Goal: Check status: Check status

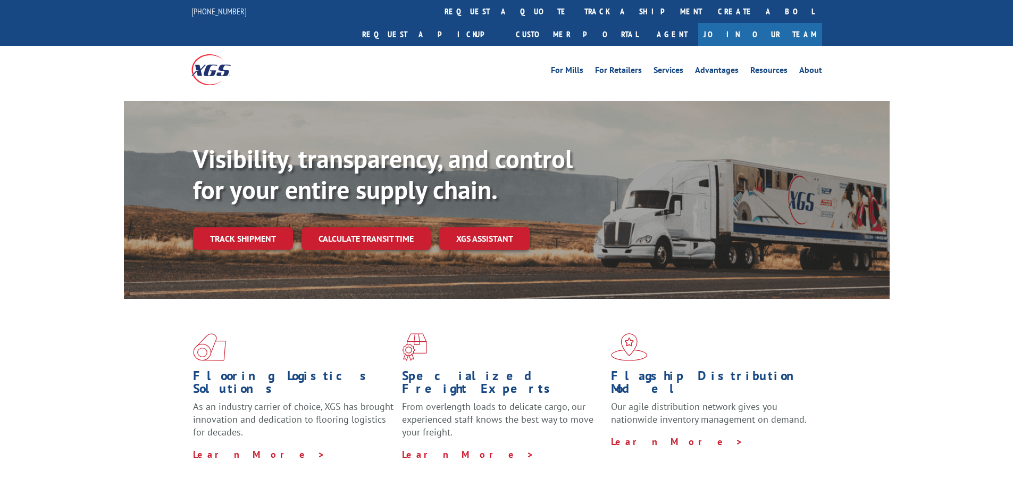
drag, startPoint x: 0, startPoint y: 0, endPoint x: 257, endPoint y: 218, distance: 337.1
click at [257, 227] on link "Track shipment" at bounding box center [243, 238] width 100 height 22
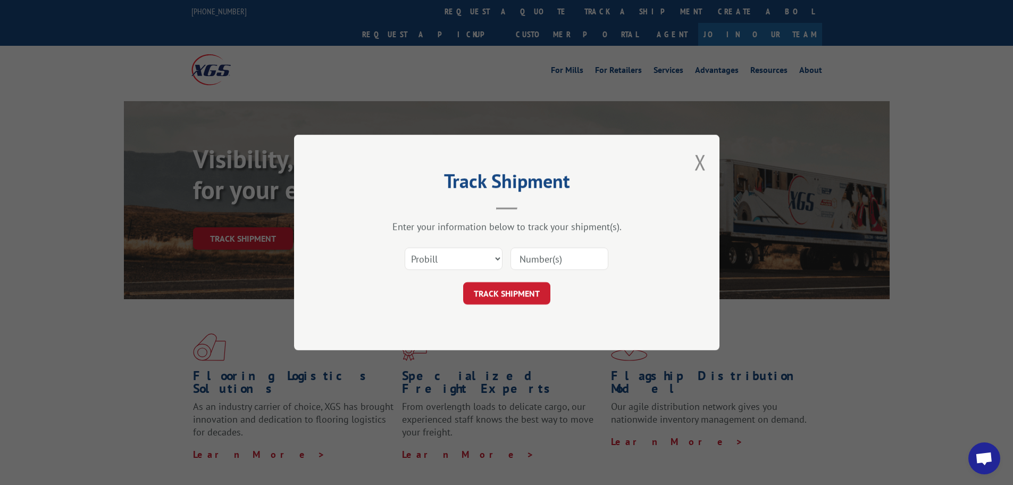
click at [578, 264] on input at bounding box center [560, 258] width 98 height 22
paste input "17634648"
type input "17634648"
click at [522, 302] on button "TRACK SHIPMENT" at bounding box center [506, 293] width 87 height 22
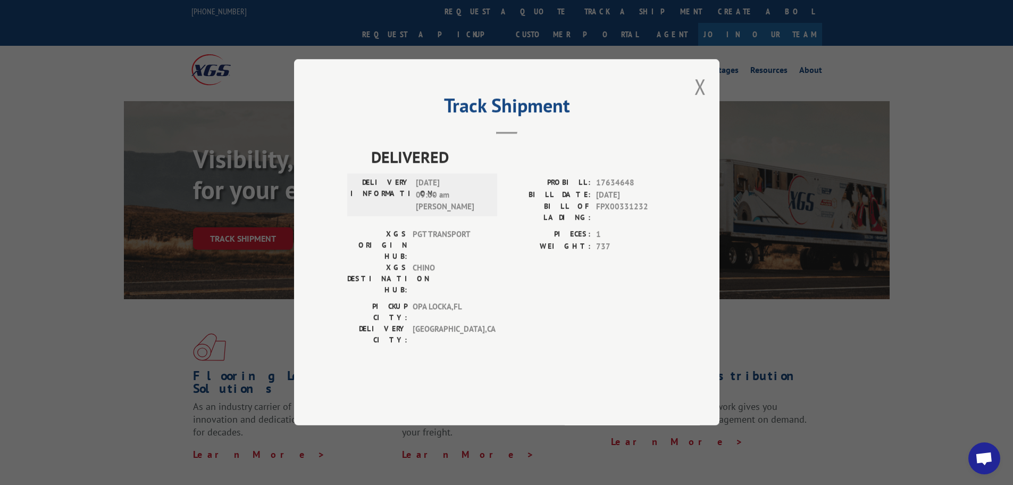
click at [609, 223] on span "FPX00331232" at bounding box center [631, 212] width 70 height 22
copy span "FPX00331232"
click at [699, 101] on button "Close modal" at bounding box center [701, 86] width 12 height 28
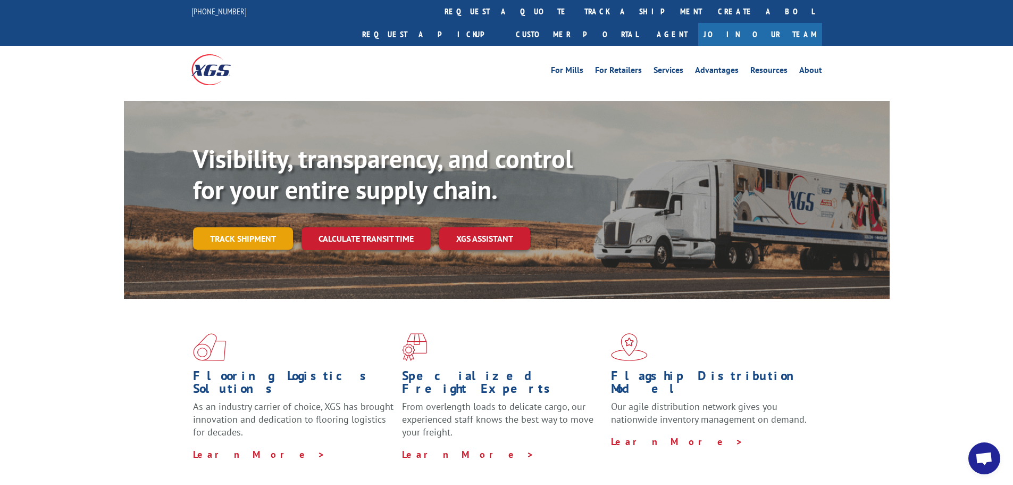
click at [228, 227] on link "Track shipment" at bounding box center [243, 238] width 100 height 22
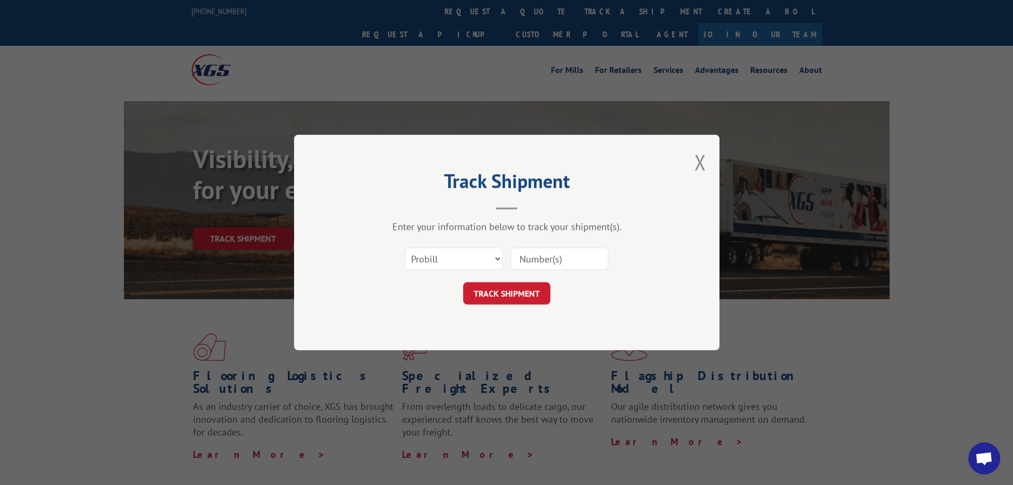
click at [555, 263] on input at bounding box center [560, 258] width 98 height 22
paste input "12970562"
type input "12970562"
click at [522, 289] on button "TRACK SHIPMENT" at bounding box center [506, 293] width 87 height 22
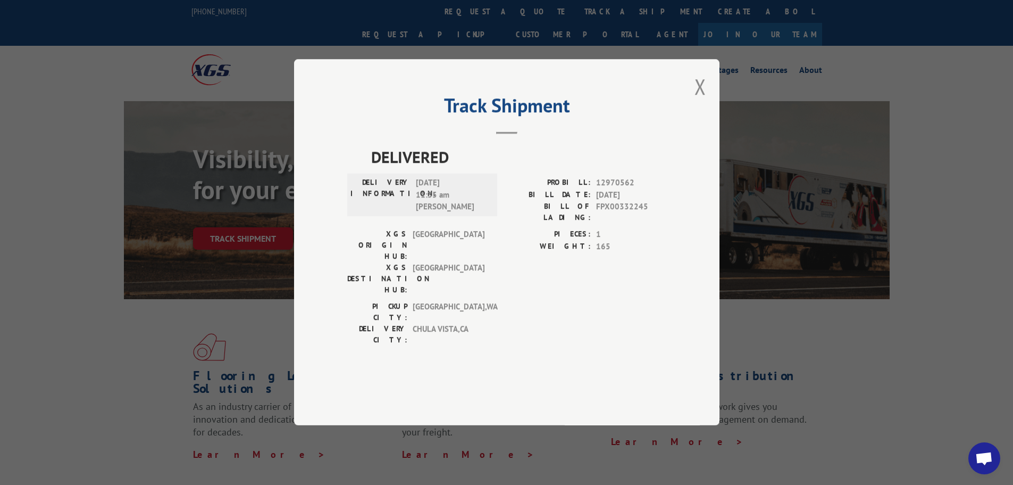
click at [620, 223] on span "FPX00332245" at bounding box center [631, 212] width 70 height 22
copy span "FPX00332245"
click at [694, 124] on div "Track Shipment DELIVERED DELIVERY INFORMATION: [DATE] 11:35 am [PERSON_NAME] PR…" at bounding box center [507, 242] width 426 height 366
click at [697, 101] on button "Close modal" at bounding box center [701, 86] width 12 height 28
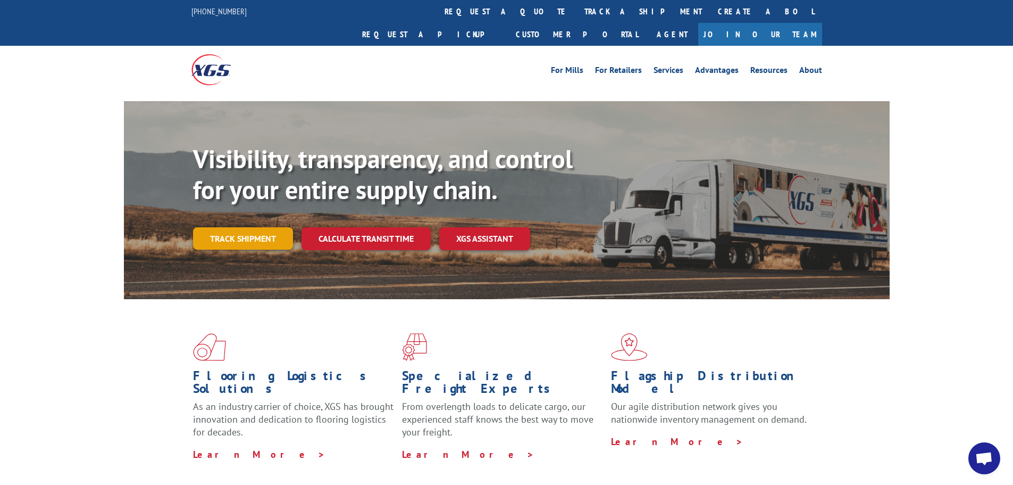
click at [215, 227] on link "Track shipment" at bounding box center [243, 238] width 100 height 22
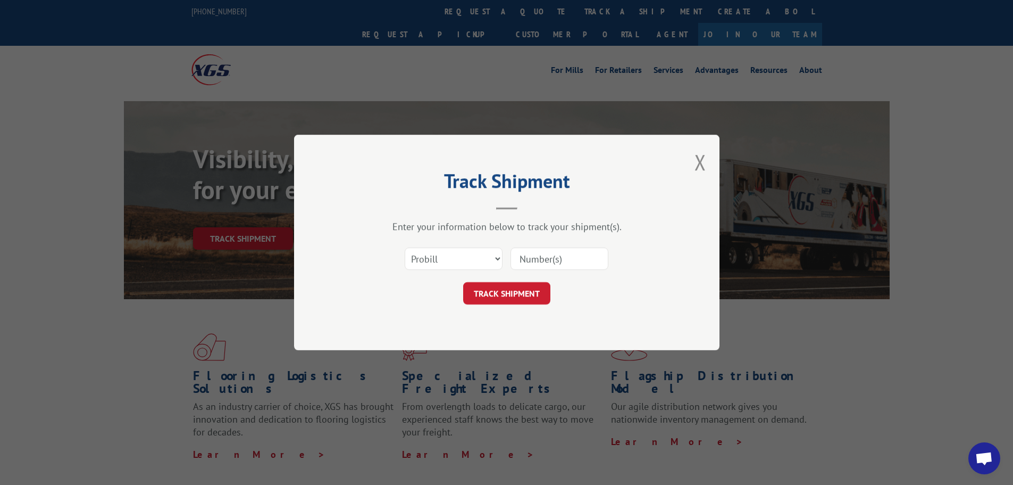
click at [541, 261] on input at bounding box center [560, 258] width 98 height 22
paste input "17638350"
type input "17638350"
click at [525, 289] on button "TRACK SHIPMENT" at bounding box center [506, 293] width 87 height 22
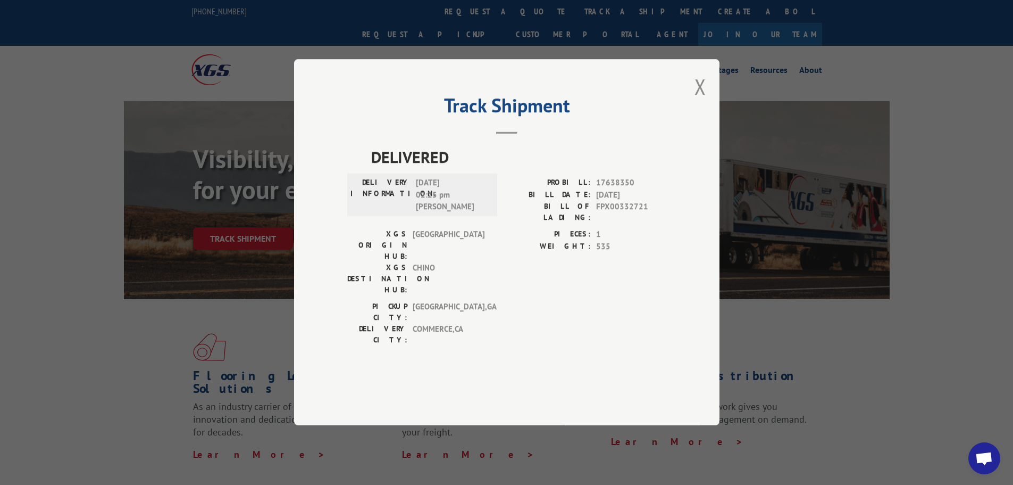
click at [612, 223] on span "FPX00332721" at bounding box center [631, 212] width 70 height 22
copy span "FPX00332721"
click at [703, 101] on button "Close modal" at bounding box center [701, 86] width 12 height 28
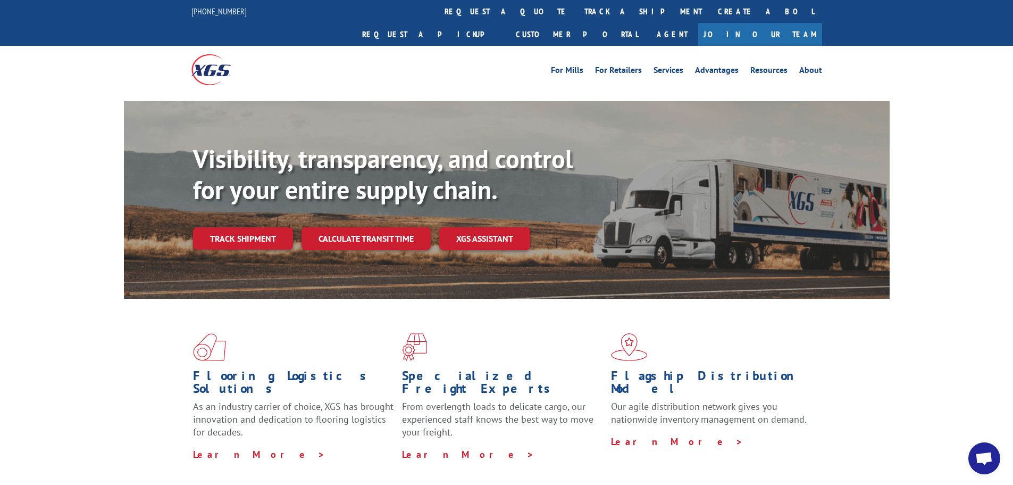
click at [244, 227] on link "Track shipment" at bounding box center [243, 238] width 100 height 22
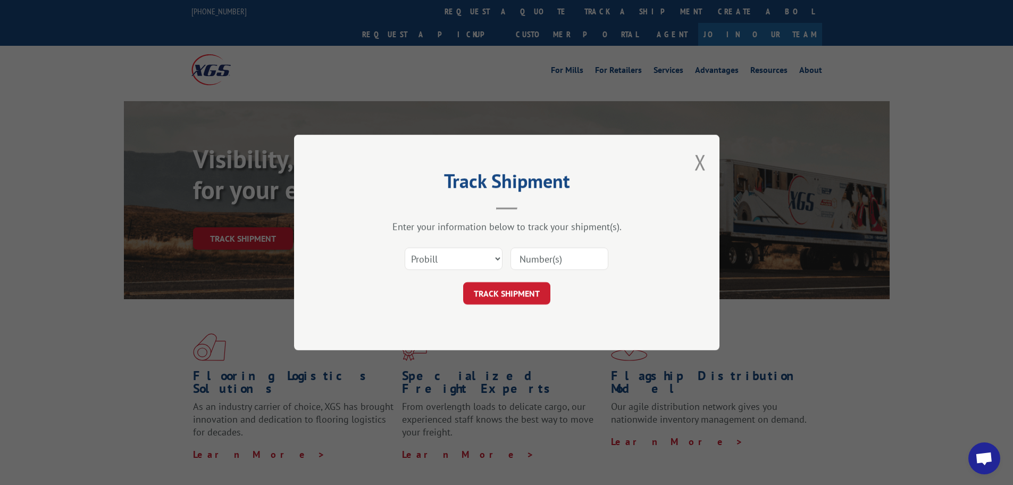
click at [566, 268] on input at bounding box center [560, 258] width 98 height 22
paste input "17672580"
type input "17672580"
click at [511, 287] on button "TRACK SHIPMENT" at bounding box center [506, 293] width 87 height 22
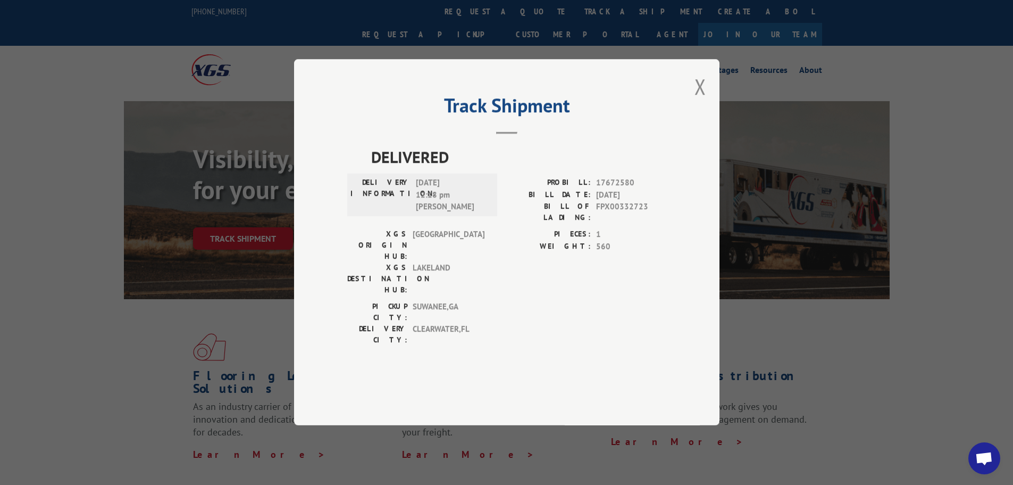
click at [639, 223] on span "FPX00332723" at bounding box center [631, 212] width 70 height 22
click at [637, 223] on span "FPX00332723" at bounding box center [631, 212] width 70 height 22
copy span "FPX00332723"
click at [698, 101] on button "Close modal" at bounding box center [701, 86] width 12 height 28
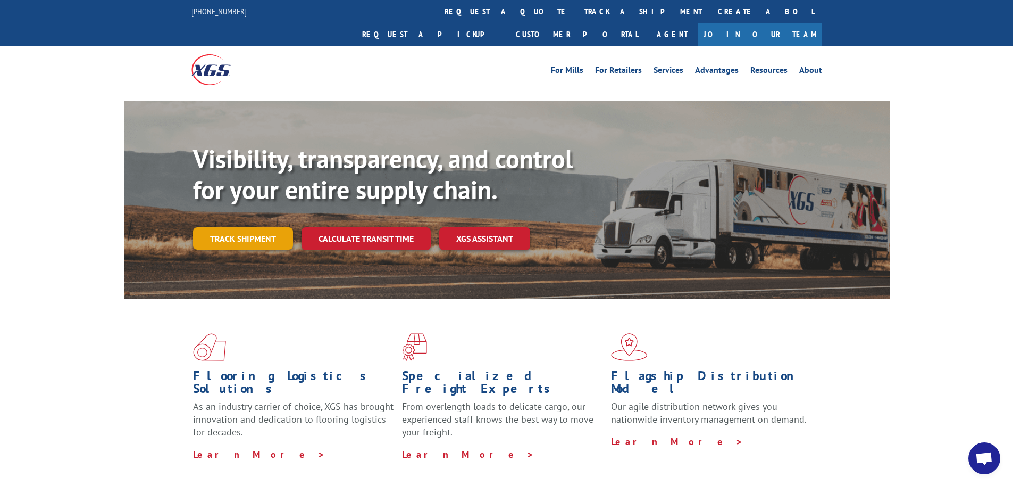
click at [203, 227] on link "Track shipment" at bounding box center [243, 238] width 100 height 22
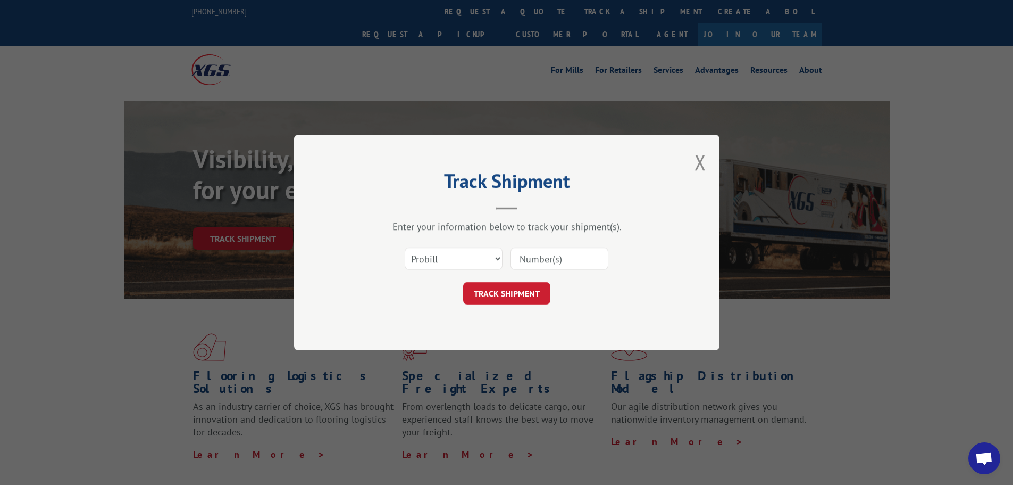
click at [542, 247] on input at bounding box center [560, 258] width 98 height 22
paste input "17496627"
type input "17496627"
click at [520, 288] on button "TRACK SHIPMENT" at bounding box center [506, 293] width 87 height 22
